Goal: Task Accomplishment & Management: Use online tool/utility

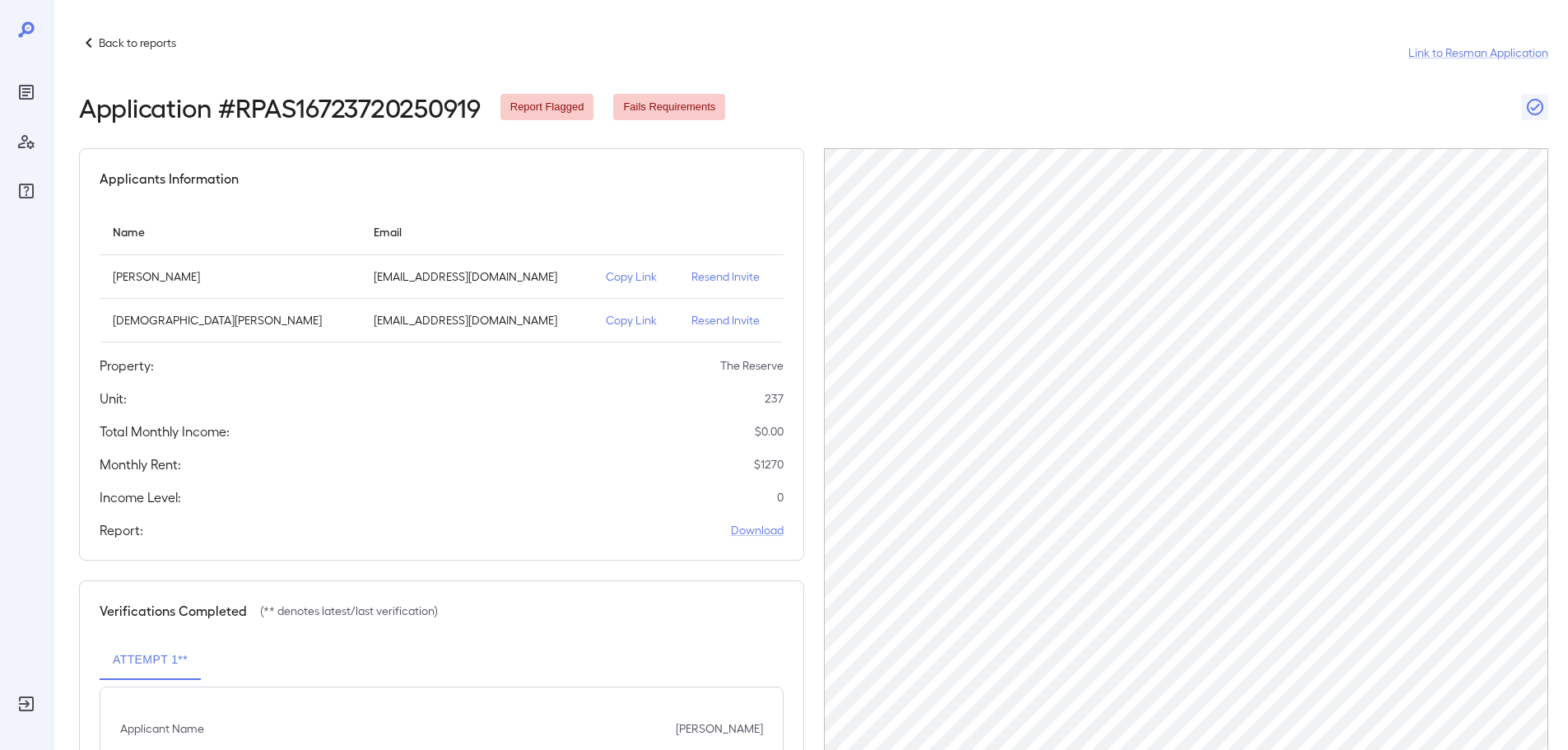
click at [103, 38] on p "Back to reports" at bounding box center [137, 43] width 77 height 17
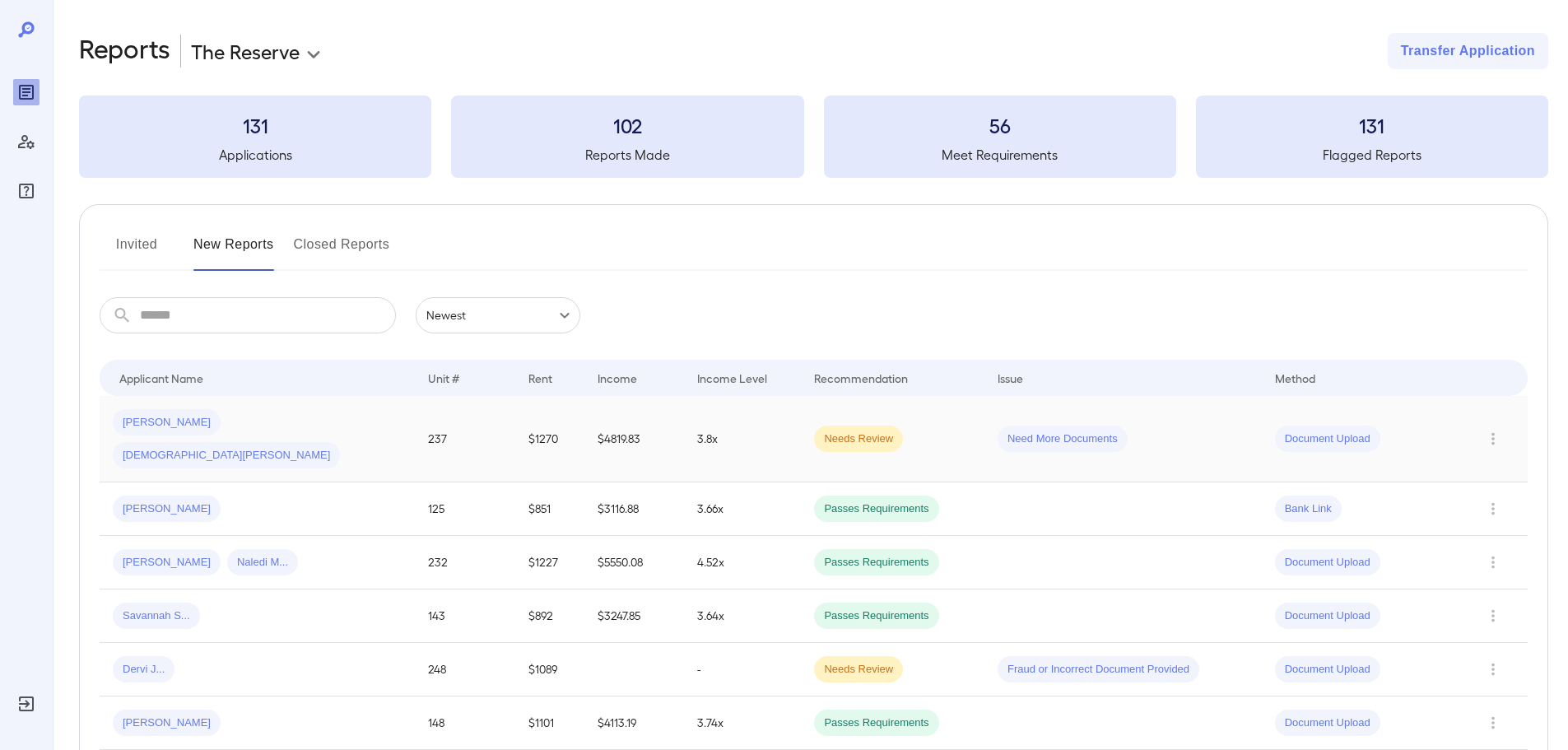
click at [343, 426] on div "[PERSON_NAME] [PERSON_NAME].." at bounding box center [257, 439] width 289 height 59
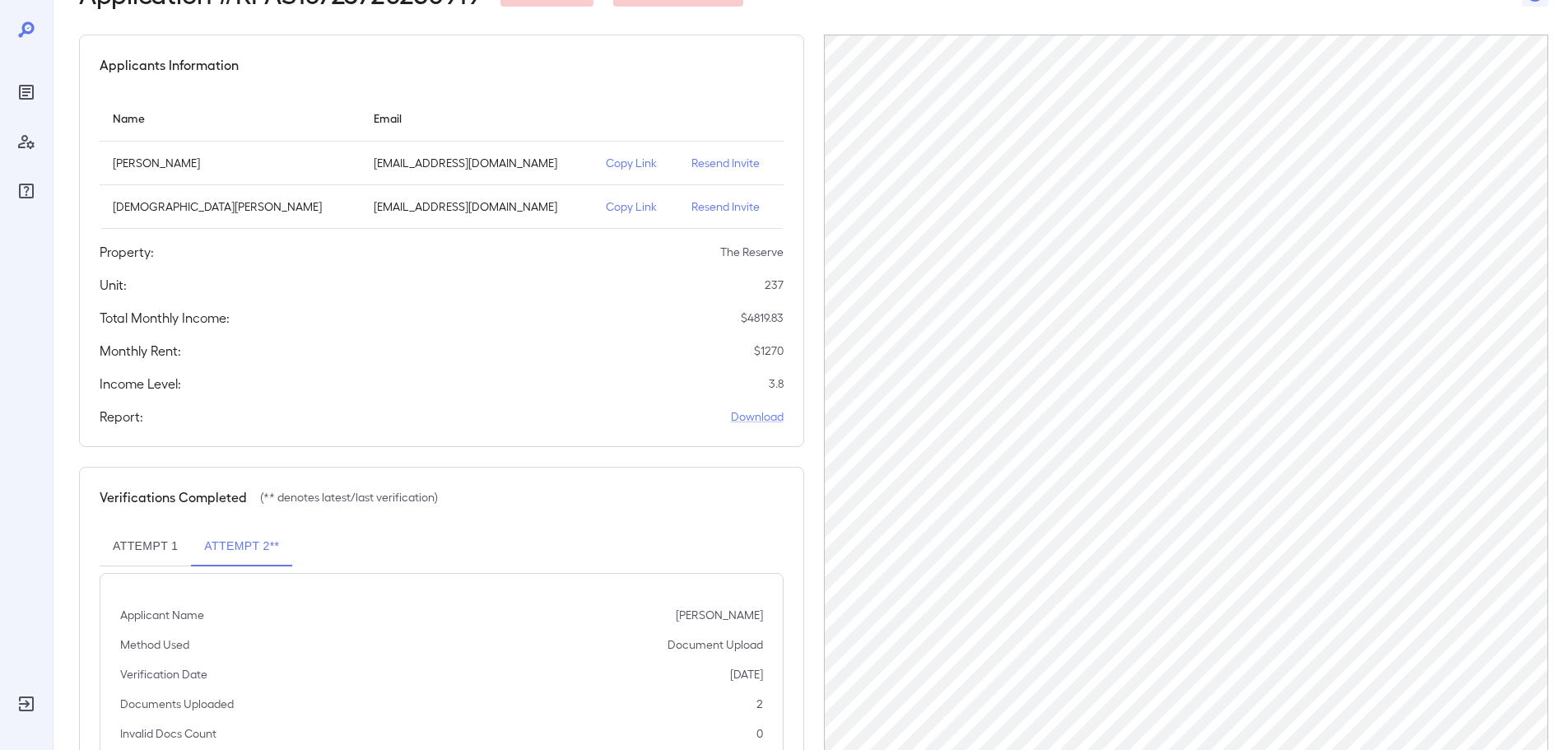
scroll to position [209, 0]
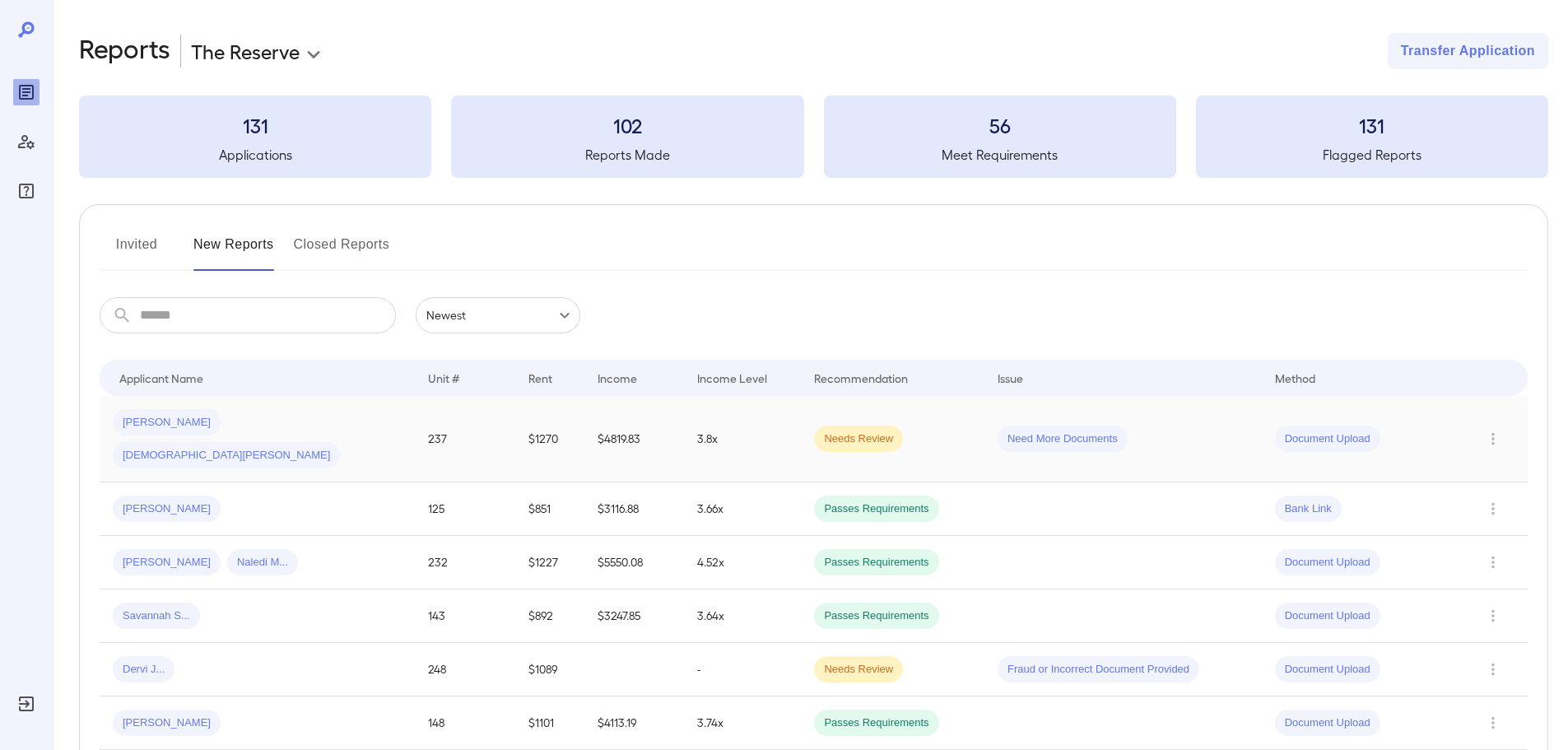
click at [327, 428] on div "[PERSON_NAME] [PERSON_NAME].." at bounding box center [257, 439] width 289 height 59
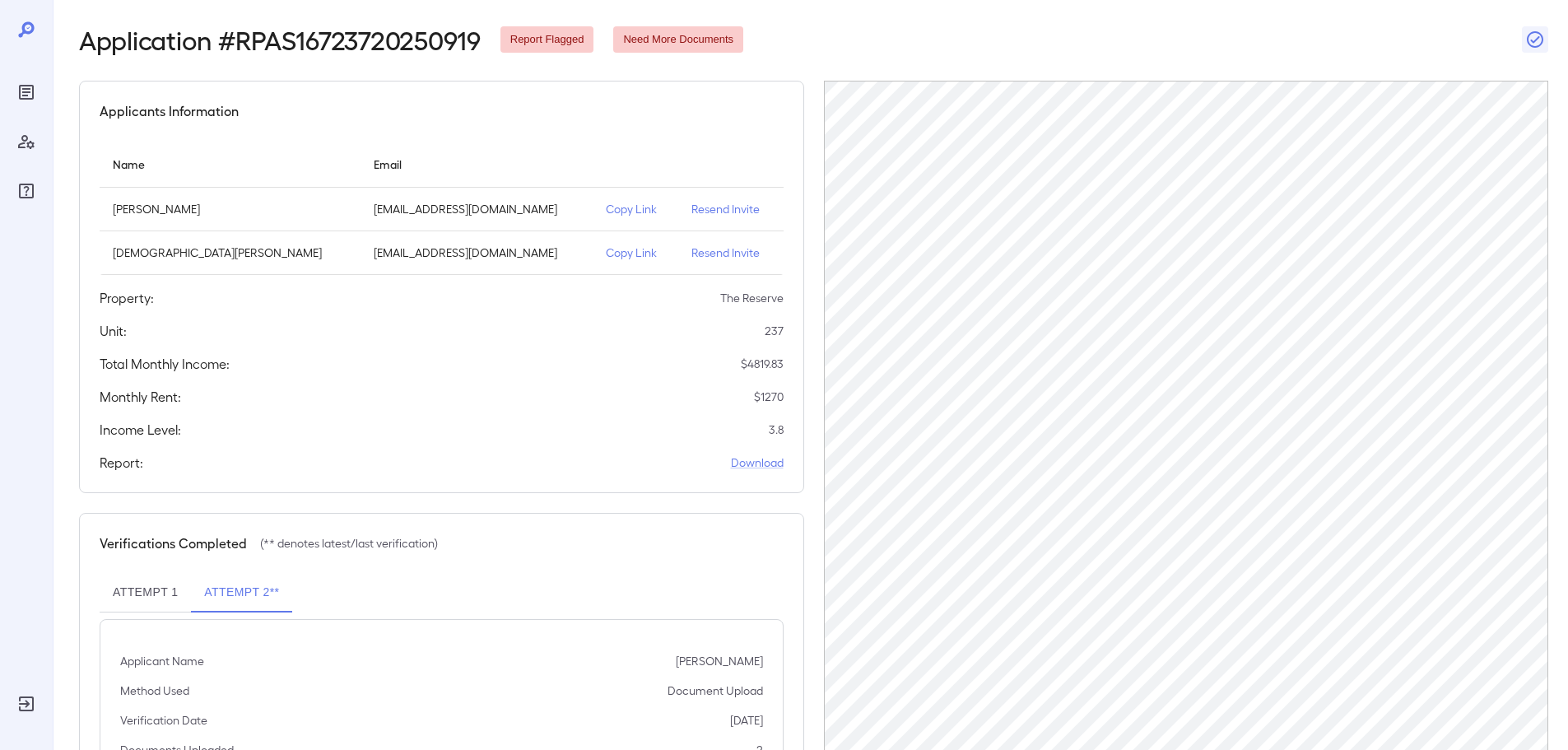
scroll to position [209, 0]
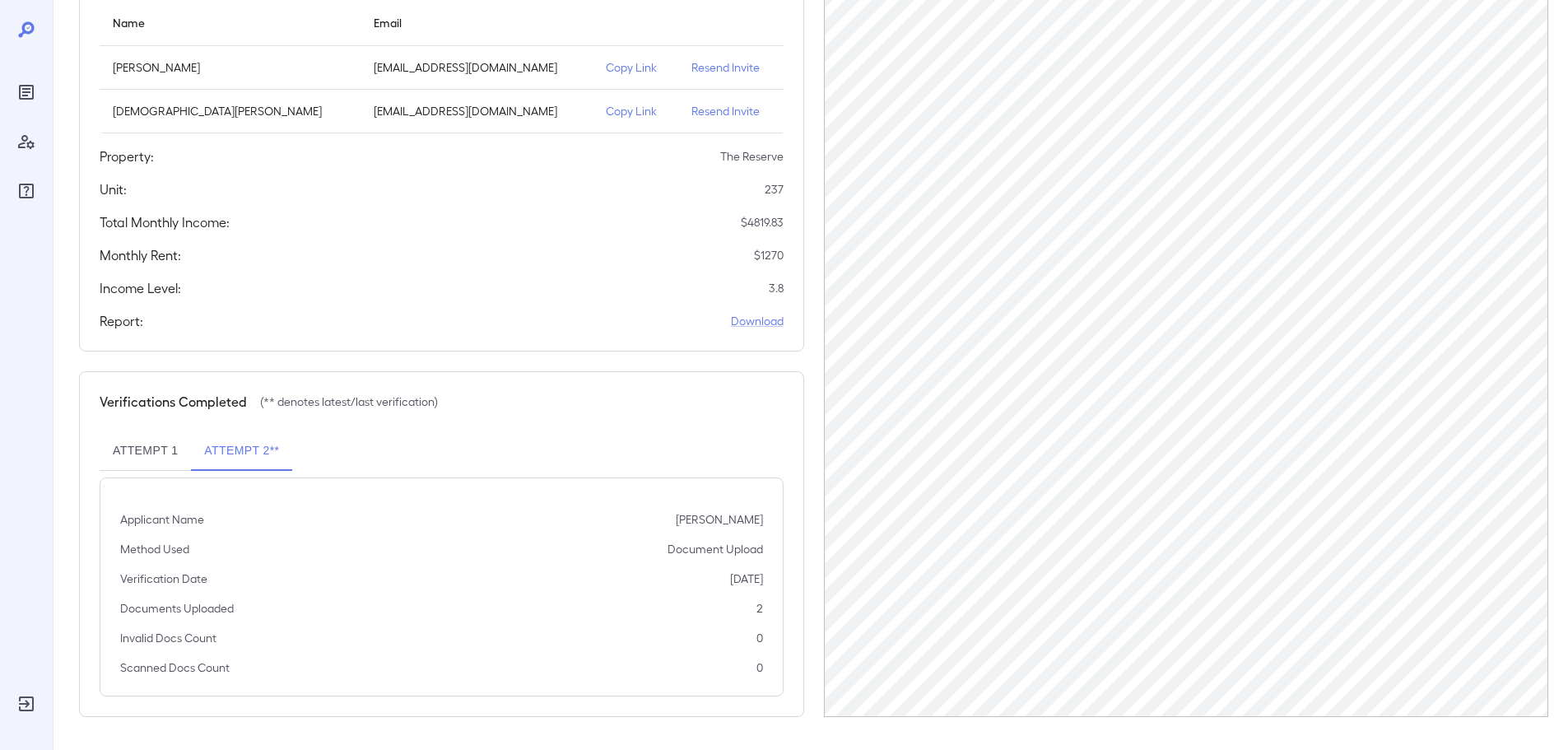
click at [606, 59] on p "Copy Link" at bounding box center [636, 67] width 59 height 17
